Goal: Information Seeking & Learning: Compare options

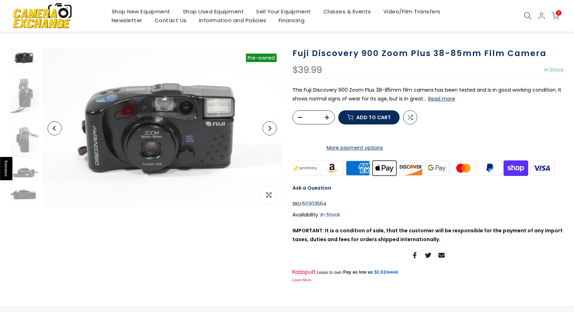
scroll to position [35, 0]
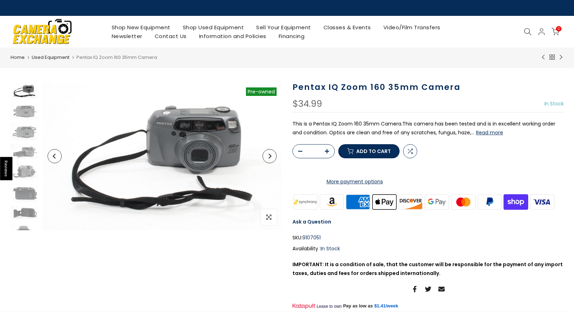
click at [484, 133] on button "Read more" at bounding box center [489, 132] width 27 height 6
click at [23, 153] on img at bounding box center [25, 151] width 28 height 15
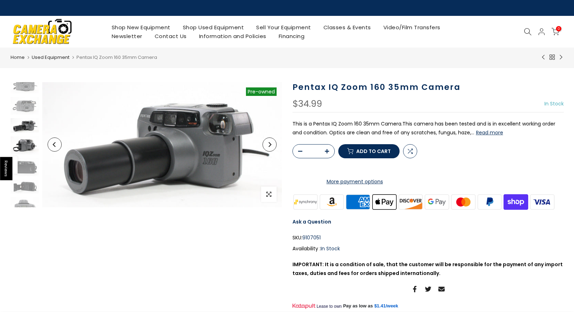
scroll to position [27, 0]
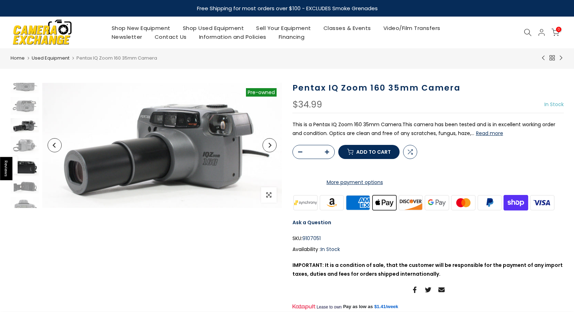
click at [23, 166] on img at bounding box center [25, 167] width 28 height 18
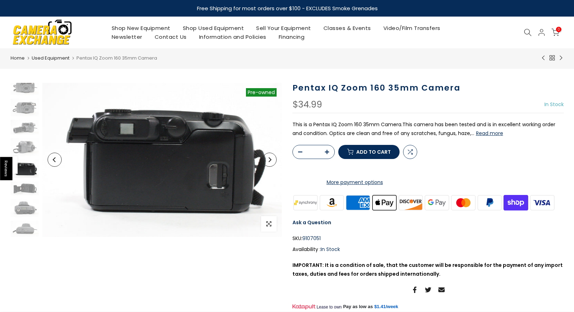
scroll to position [25, 0]
click at [25, 188] on img at bounding box center [25, 188] width 28 height 14
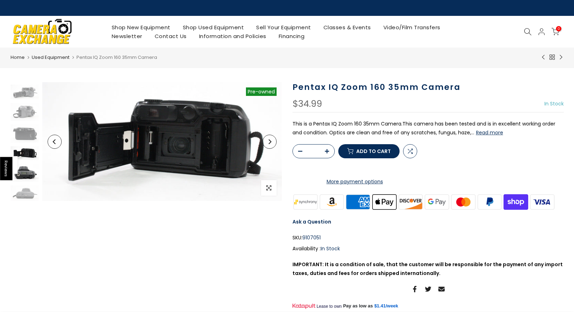
scroll to position [60, 0]
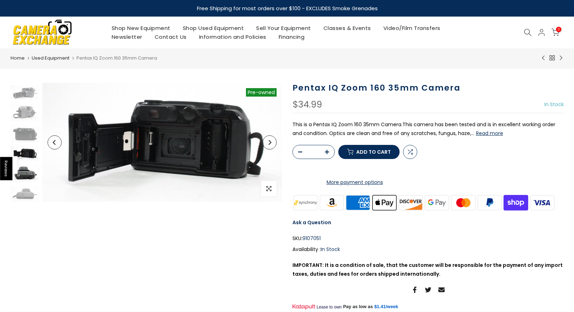
click at [27, 172] on img at bounding box center [25, 173] width 28 height 18
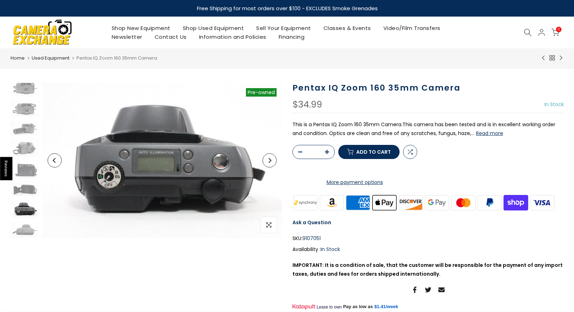
scroll to position [24, 0]
click at [23, 228] on img at bounding box center [25, 230] width 28 height 16
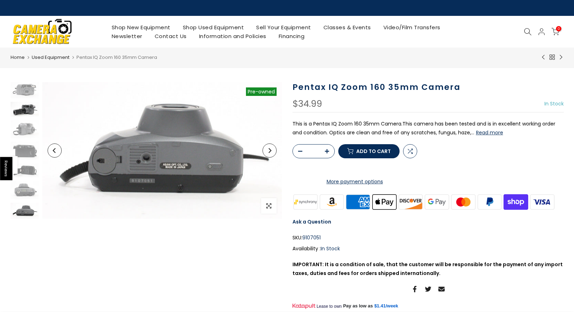
click at [30, 113] on img at bounding box center [25, 109] width 28 height 15
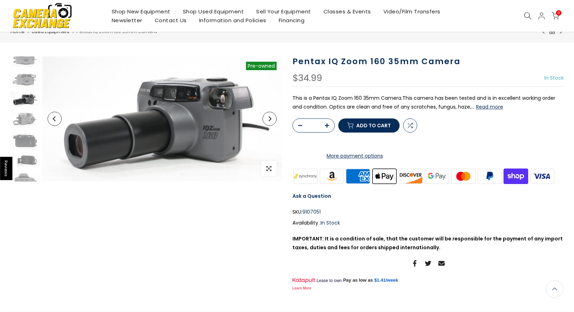
scroll to position [0, 0]
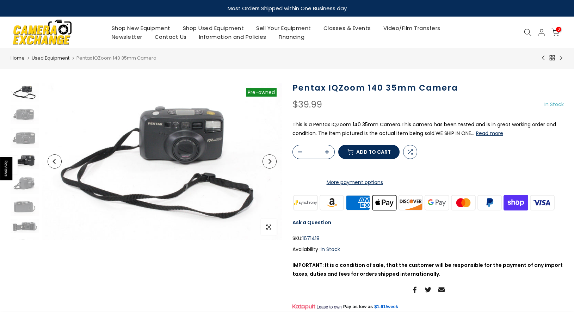
click at [26, 159] on img at bounding box center [25, 160] width 28 height 18
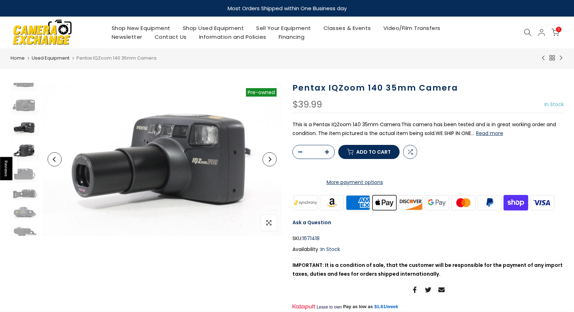
scroll to position [33, 0]
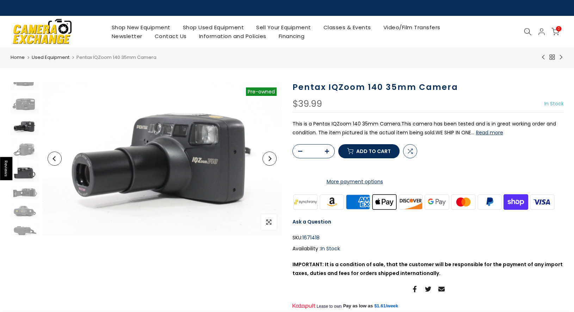
click at [24, 175] on img at bounding box center [25, 172] width 28 height 18
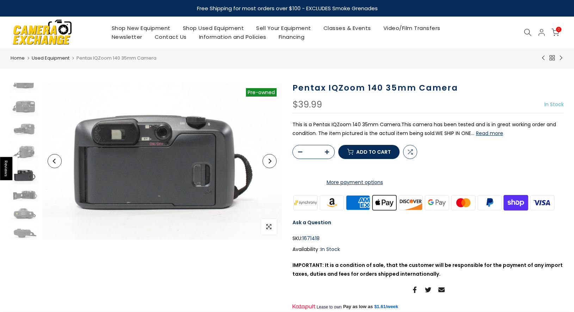
scroll to position [31, 0]
click at [23, 194] on img at bounding box center [25, 195] width 28 height 14
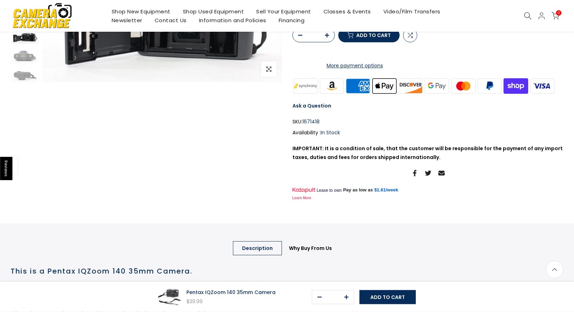
scroll to position [0, 0]
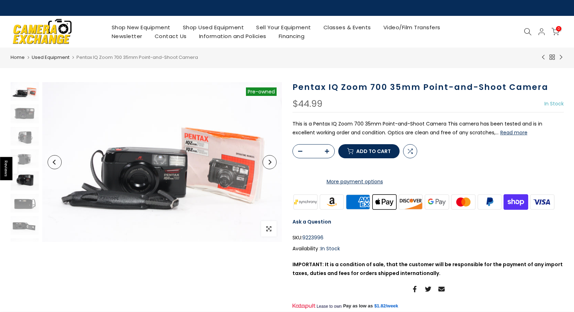
click at [24, 181] on img at bounding box center [25, 180] width 28 height 19
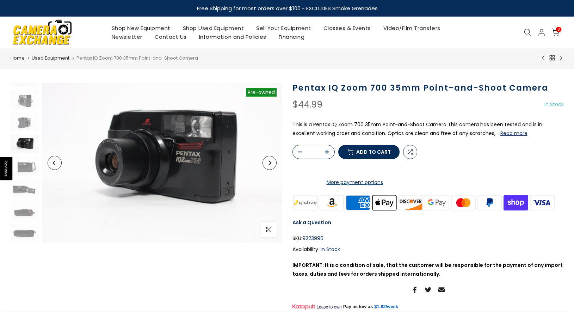
scroll to position [38, 0]
click at [25, 170] on img at bounding box center [25, 166] width 28 height 19
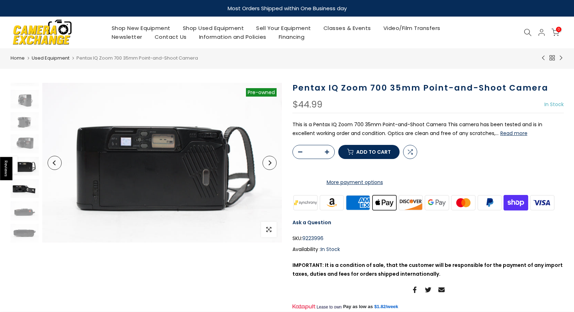
click at [19, 188] on img at bounding box center [25, 188] width 28 height 19
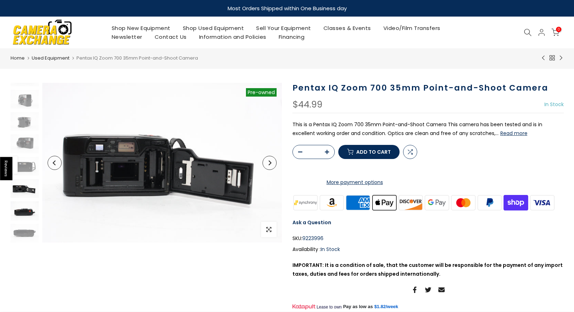
click at [17, 214] on img at bounding box center [25, 210] width 28 height 19
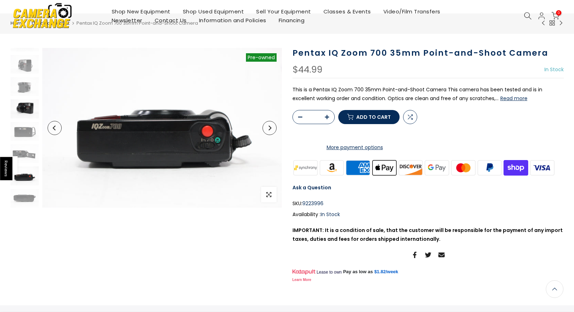
scroll to position [1, 0]
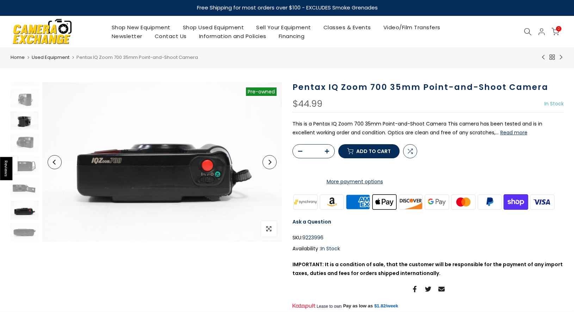
click at [30, 126] on img at bounding box center [25, 120] width 28 height 19
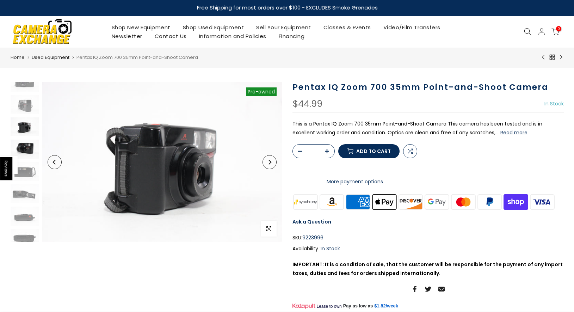
click at [23, 148] on img at bounding box center [25, 148] width 28 height 19
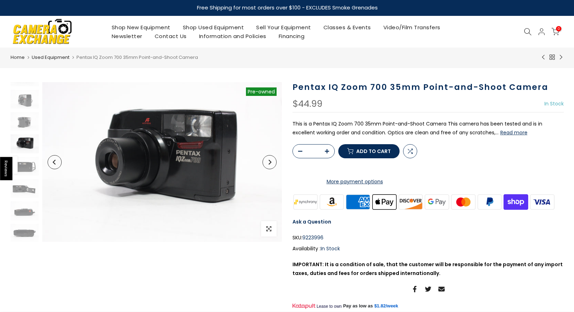
scroll to position [38, 0]
click at [25, 164] on img at bounding box center [25, 165] width 28 height 19
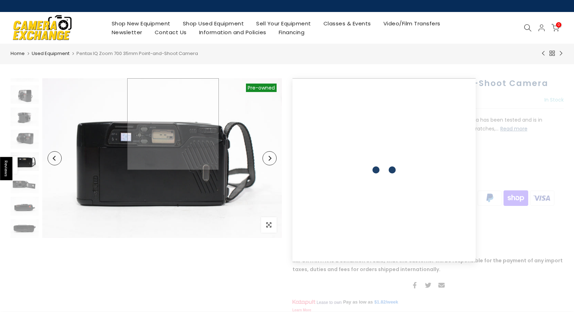
scroll to position [5, 0]
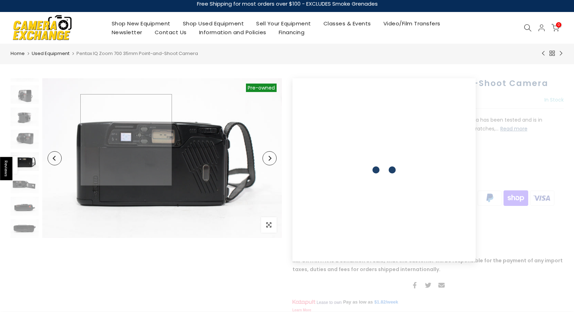
click at [126, 140] on img at bounding box center [161, 158] width 239 height 160
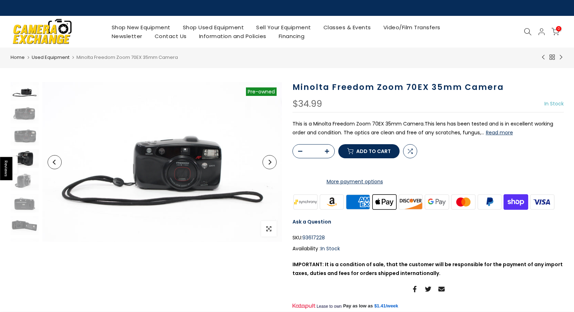
click at [26, 156] on img at bounding box center [25, 158] width 28 height 19
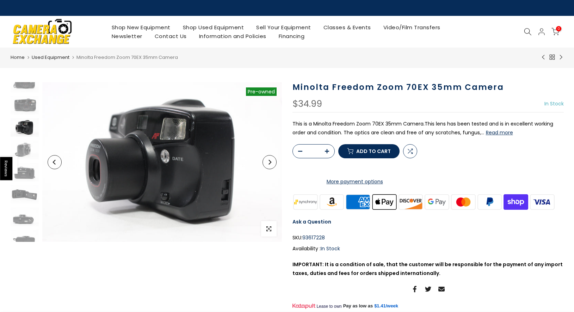
scroll to position [32, 0]
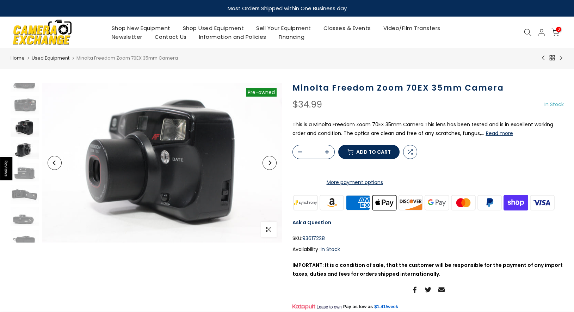
click at [23, 147] on img at bounding box center [25, 149] width 28 height 19
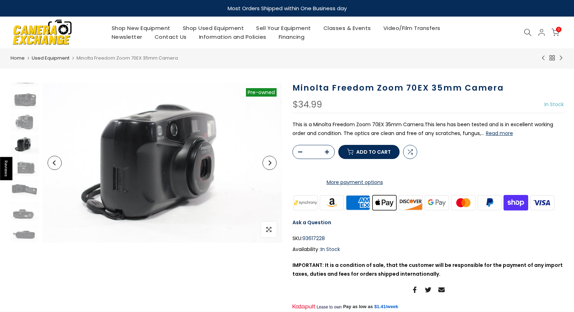
scroll to position [38, 0]
click at [22, 171] on img at bounding box center [25, 166] width 28 height 19
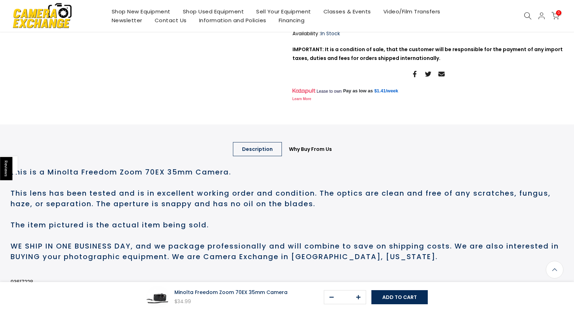
scroll to position [0, 0]
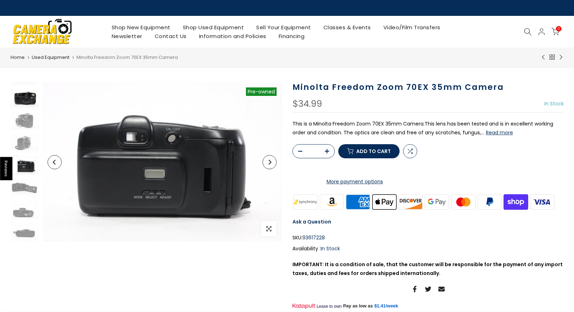
click at [27, 99] on img at bounding box center [25, 98] width 28 height 19
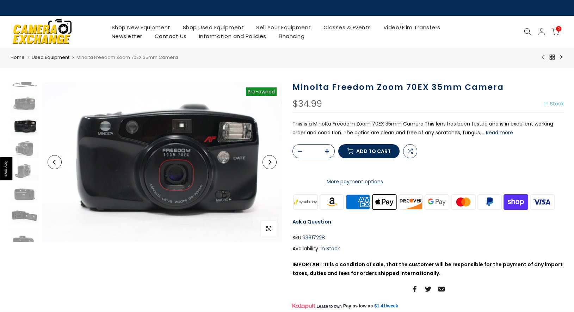
scroll to position [10, 0]
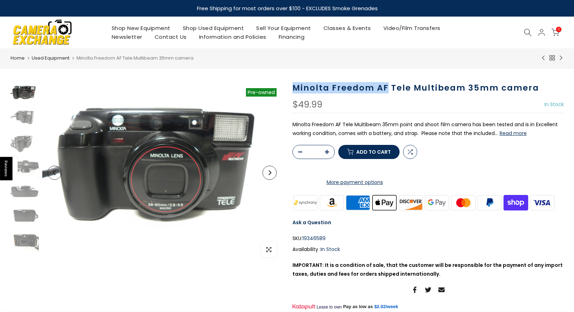
drag, startPoint x: 294, startPoint y: 87, endPoint x: 385, endPoint y: 92, distance: 91.7
click at [385, 92] on h1 "Minolta Freedom AF Tele Multibeam 35mm camera" at bounding box center [427, 88] width 271 height 10
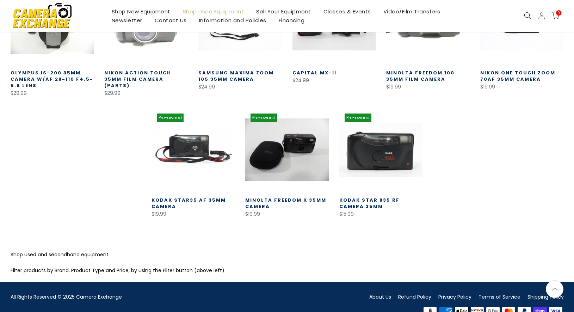
scroll to position [262, 0]
